Goal: Task Accomplishment & Management: Manage account settings

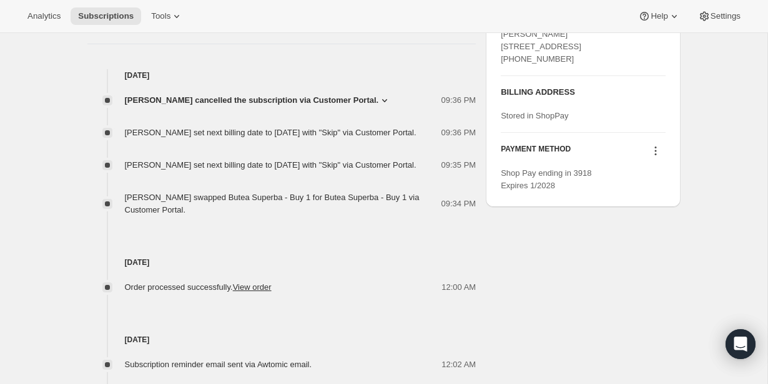
scroll to position [500, 0]
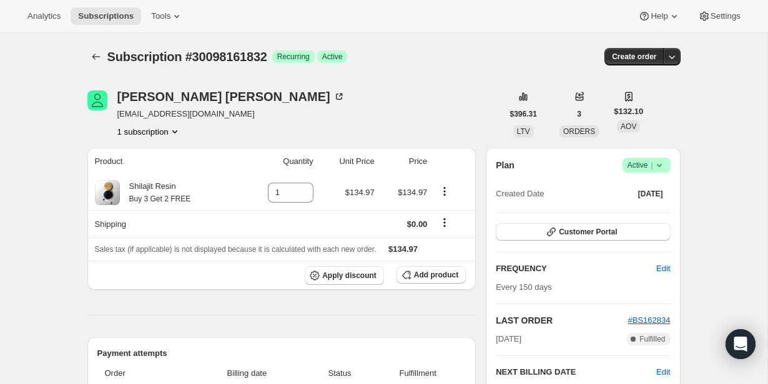
click at [670, 161] on div "Plan Success Active | Created Date Mar 19, 2025 Customer Portal FREQUENCY Edit …" at bounding box center [583, 309] width 194 height 323
click at [650, 162] on span "|" at bounding box center [651, 165] width 2 height 10
click at [652, 202] on button "Cancel subscription" at bounding box center [643, 211] width 78 height 20
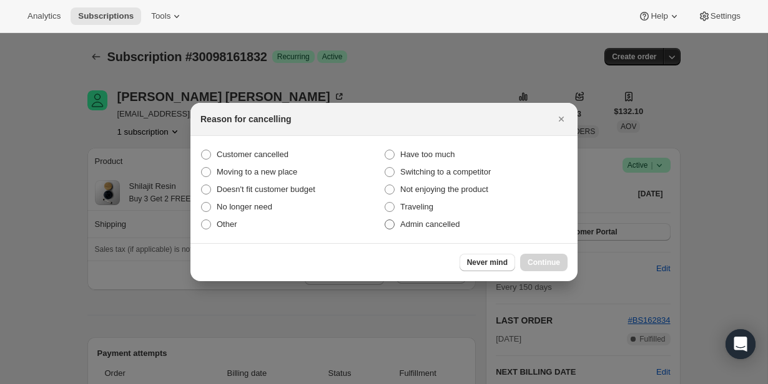
click at [444, 223] on span "Admin cancelled" at bounding box center [429, 224] width 59 height 9
click at [385, 220] on input "Admin cancelled" at bounding box center [384, 220] width 1 height 1
radio input "true"
click at [535, 258] on span "Continue" at bounding box center [543, 263] width 32 height 10
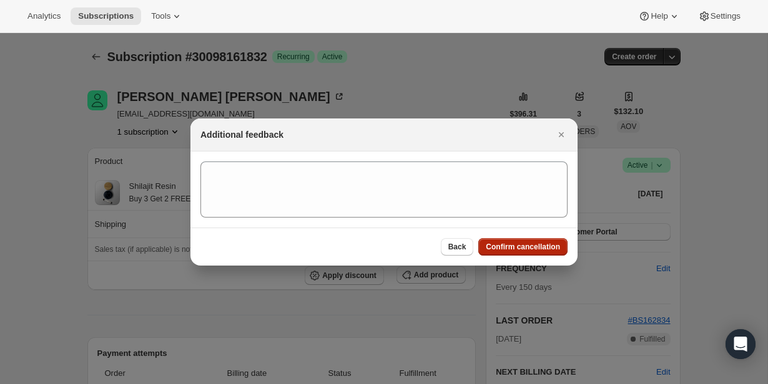
click at [534, 251] on span "Confirm cancellation" at bounding box center [523, 247] width 74 height 10
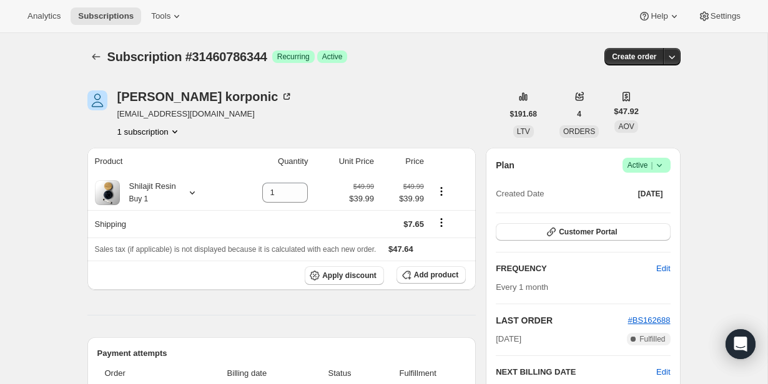
click at [648, 160] on span "Active |" at bounding box center [646, 165] width 38 height 12
click at [643, 212] on span "Cancel subscription" at bounding box center [642, 211] width 71 height 9
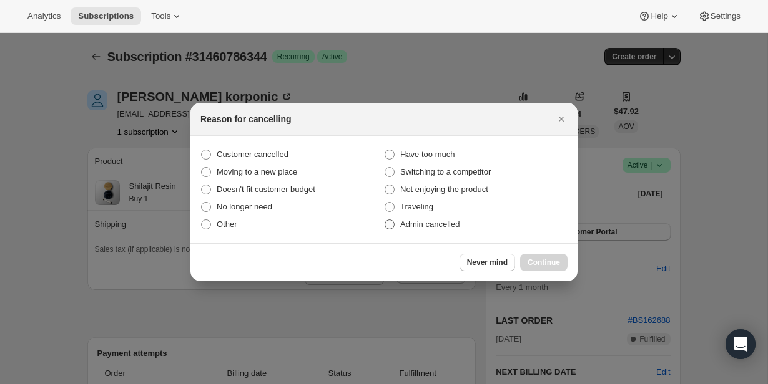
click at [412, 223] on span "Admin cancelled" at bounding box center [429, 224] width 59 height 9
click at [385, 220] on input "Admin cancelled" at bounding box center [384, 220] width 1 height 1
radio input "true"
click at [527, 262] on span "Continue" at bounding box center [543, 263] width 32 height 10
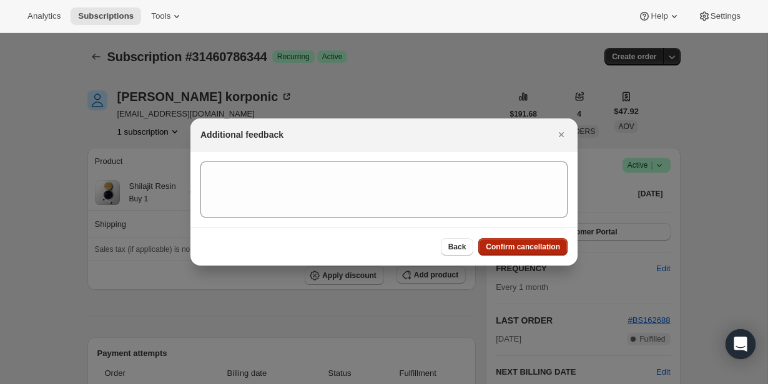
click at [525, 248] on span "Confirm cancellation" at bounding box center [523, 247] width 74 height 10
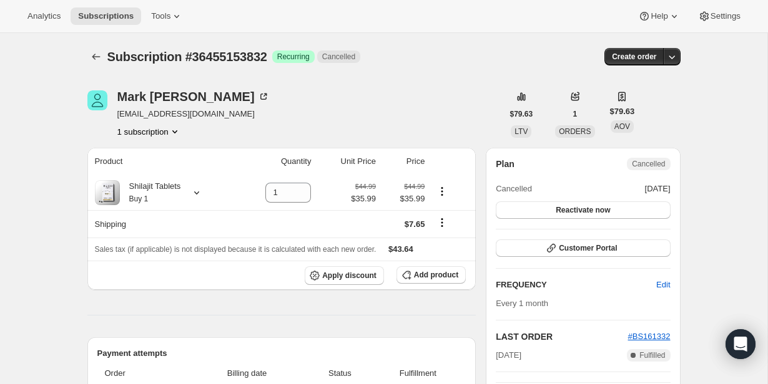
click at [164, 131] on button "1 subscription" at bounding box center [149, 131] width 64 height 12
click at [228, 132] on div "Mark Anderson ma4tx@aol.com 1 subscription" at bounding box center [294, 113] width 415 height 47
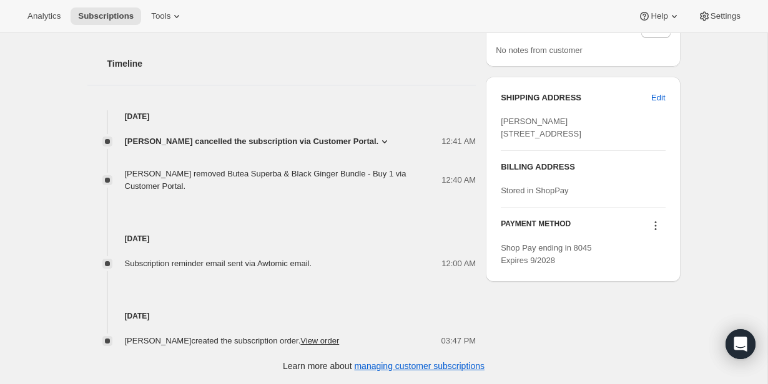
scroll to position [408, 0]
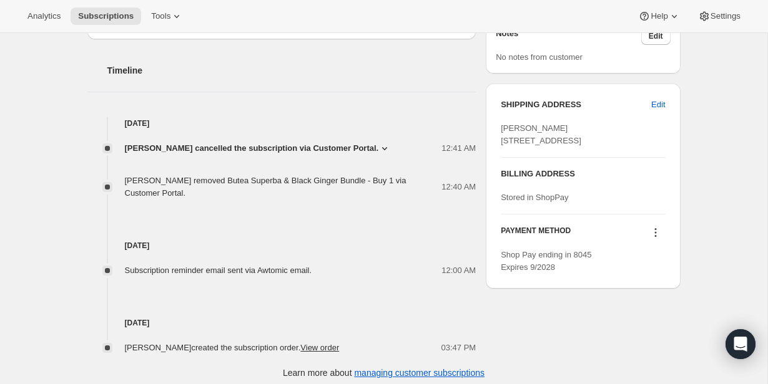
click at [652, 239] on icon at bounding box center [655, 233] width 12 height 12
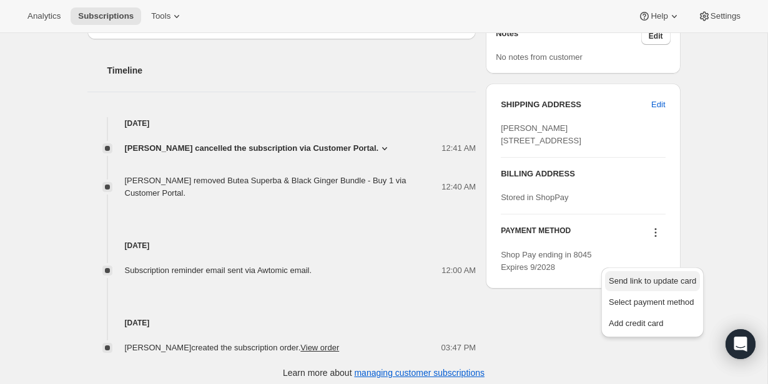
click at [647, 286] on span "Send link to update card" at bounding box center [652, 281] width 87 height 12
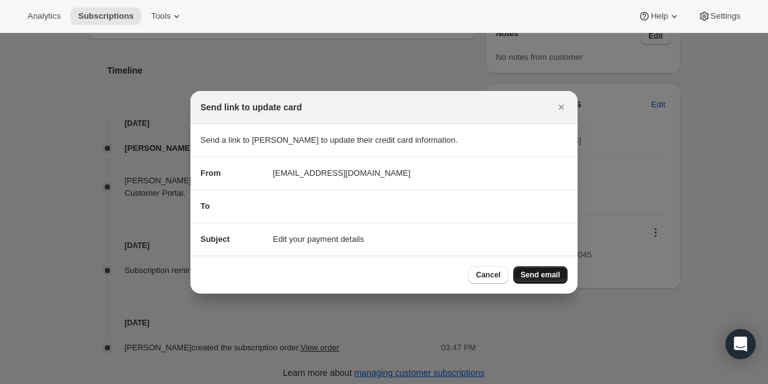
click at [540, 274] on span "Send email" at bounding box center [540, 275] width 39 height 10
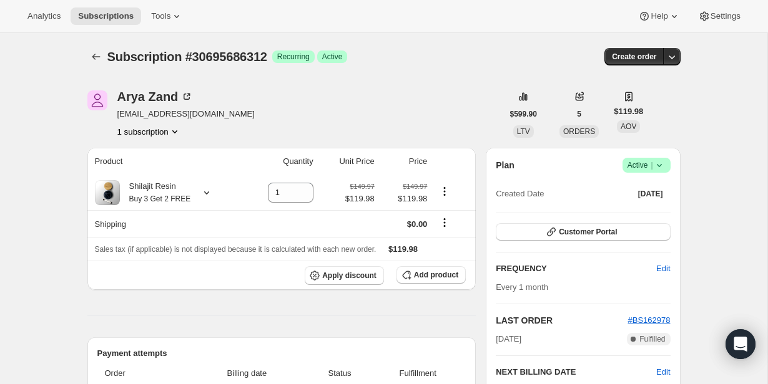
click at [666, 165] on span "Success Active |" at bounding box center [646, 165] width 48 height 15
click at [653, 207] on span "Cancel subscription" at bounding box center [642, 211] width 71 height 9
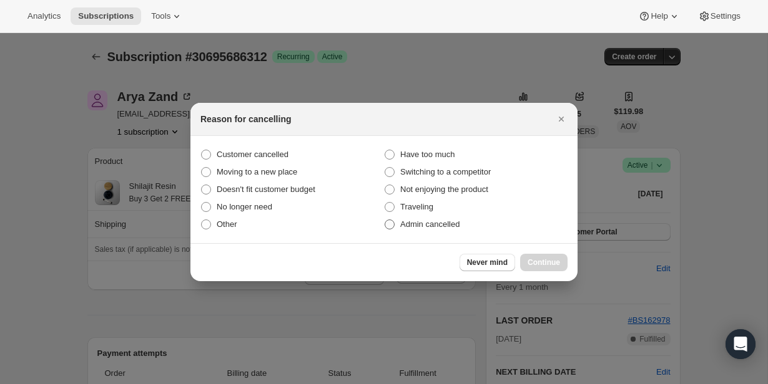
click at [459, 223] on span "Admin cancelled" at bounding box center [429, 224] width 59 height 9
click at [385, 220] on input "Admin cancelled" at bounding box center [384, 220] width 1 height 1
radio input "true"
click at [540, 265] on span "Continue" at bounding box center [543, 263] width 32 height 10
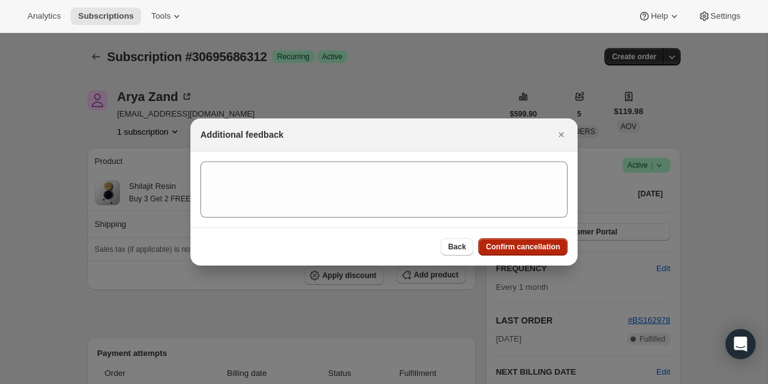
click at [540, 247] on span "Confirm cancellation" at bounding box center [523, 247] width 74 height 10
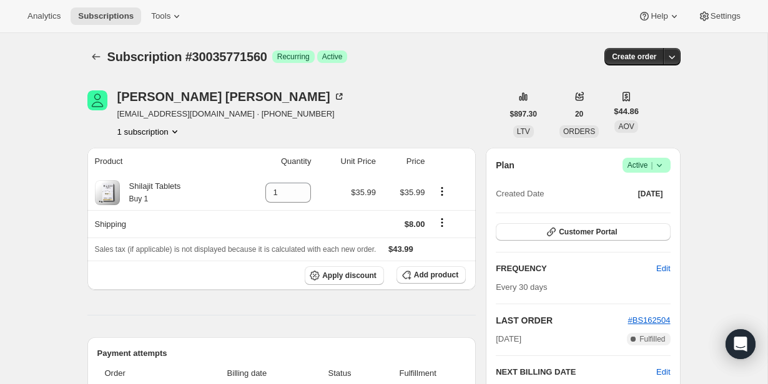
click at [656, 167] on icon at bounding box center [659, 165] width 12 height 12
click at [652, 210] on span "Cancel subscription" at bounding box center [642, 211] width 71 height 9
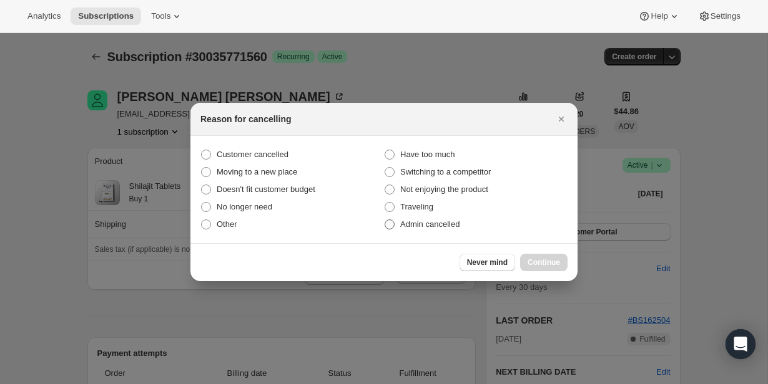
click at [476, 227] on label "Admin cancelled" at bounding box center [475, 224] width 183 height 17
click at [385, 220] on input "Admin cancelled" at bounding box center [384, 220] width 1 height 1
radio input "true"
click at [529, 260] on span "Continue" at bounding box center [543, 263] width 32 height 10
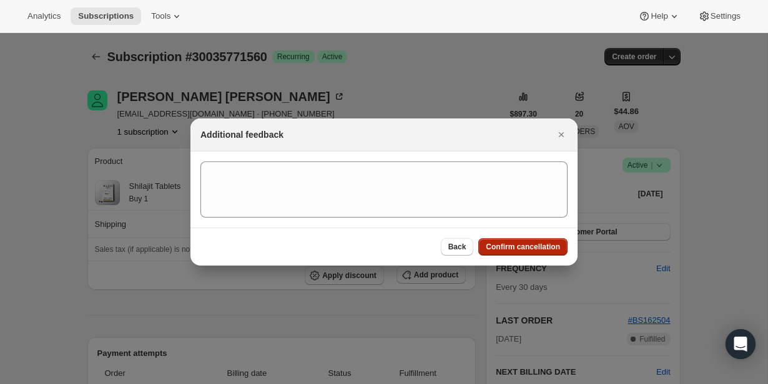
click at [528, 250] on span "Confirm cancellation" at bounding box center [523, 247] width 74 height 10
